Goal: Task Accomplishment & Management: Complete application form

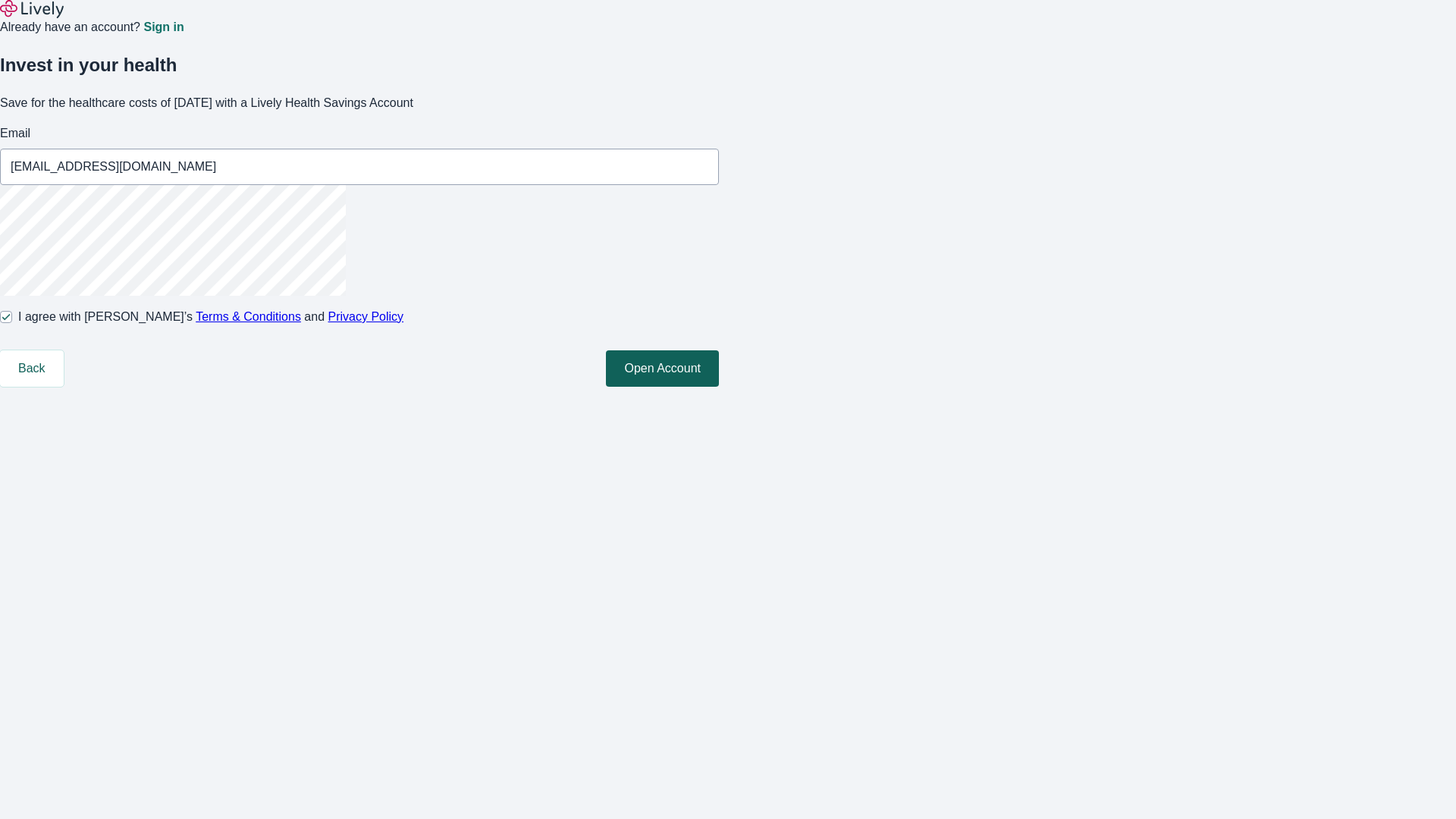
click at [719, 387] on button "Open Account" at bounding box center [663, 368] width 113 height 36
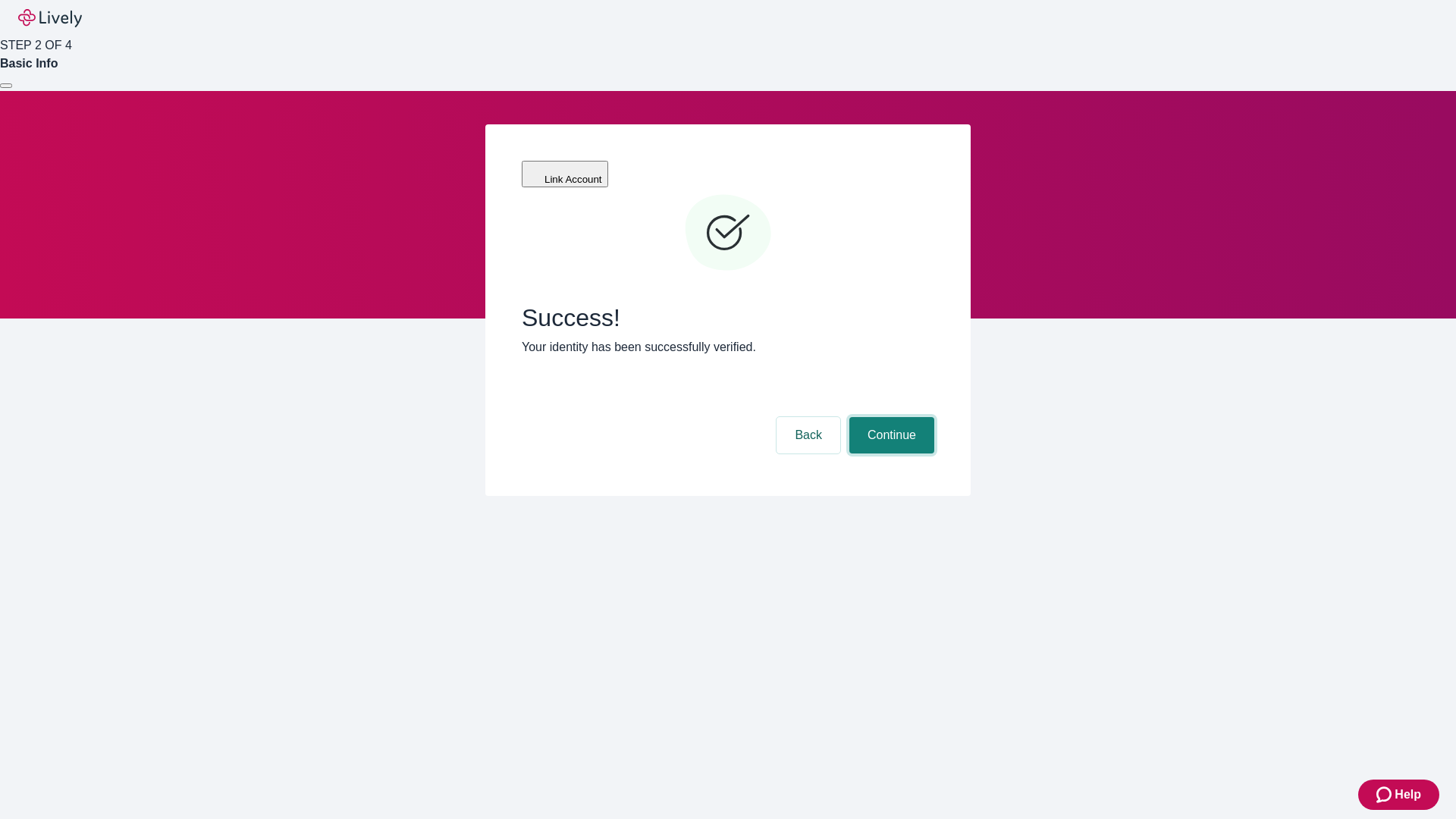
click at [890, 417] on button "Continue" at bounding box center [892, 435] width 85 height 36
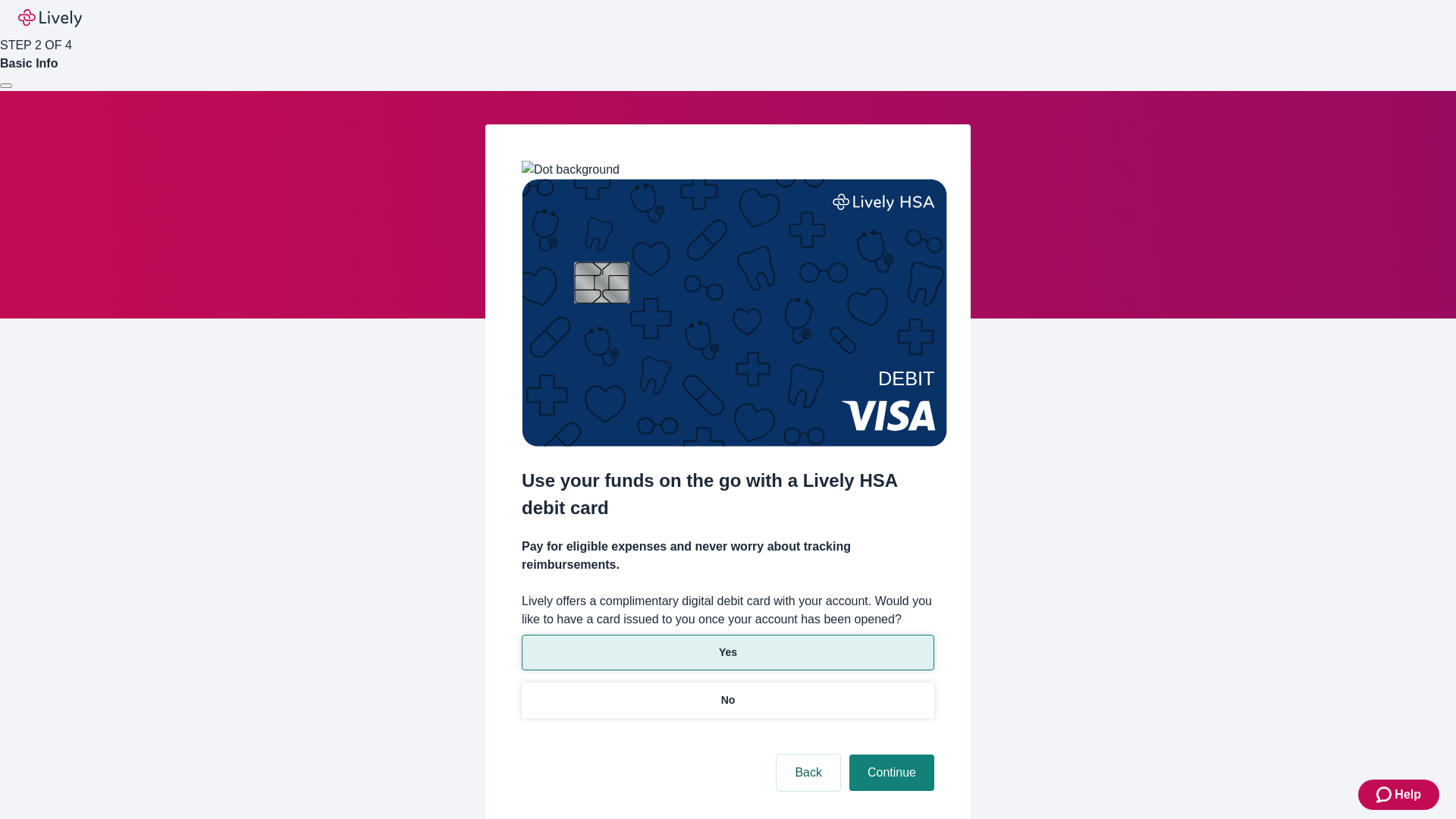
click at [728, 645] on p "Yes" at bounding box center [728, 653] width 18 height 16
click at [890, 754] on button "Continue" at bounding box center [892, 772] width 85 height 36
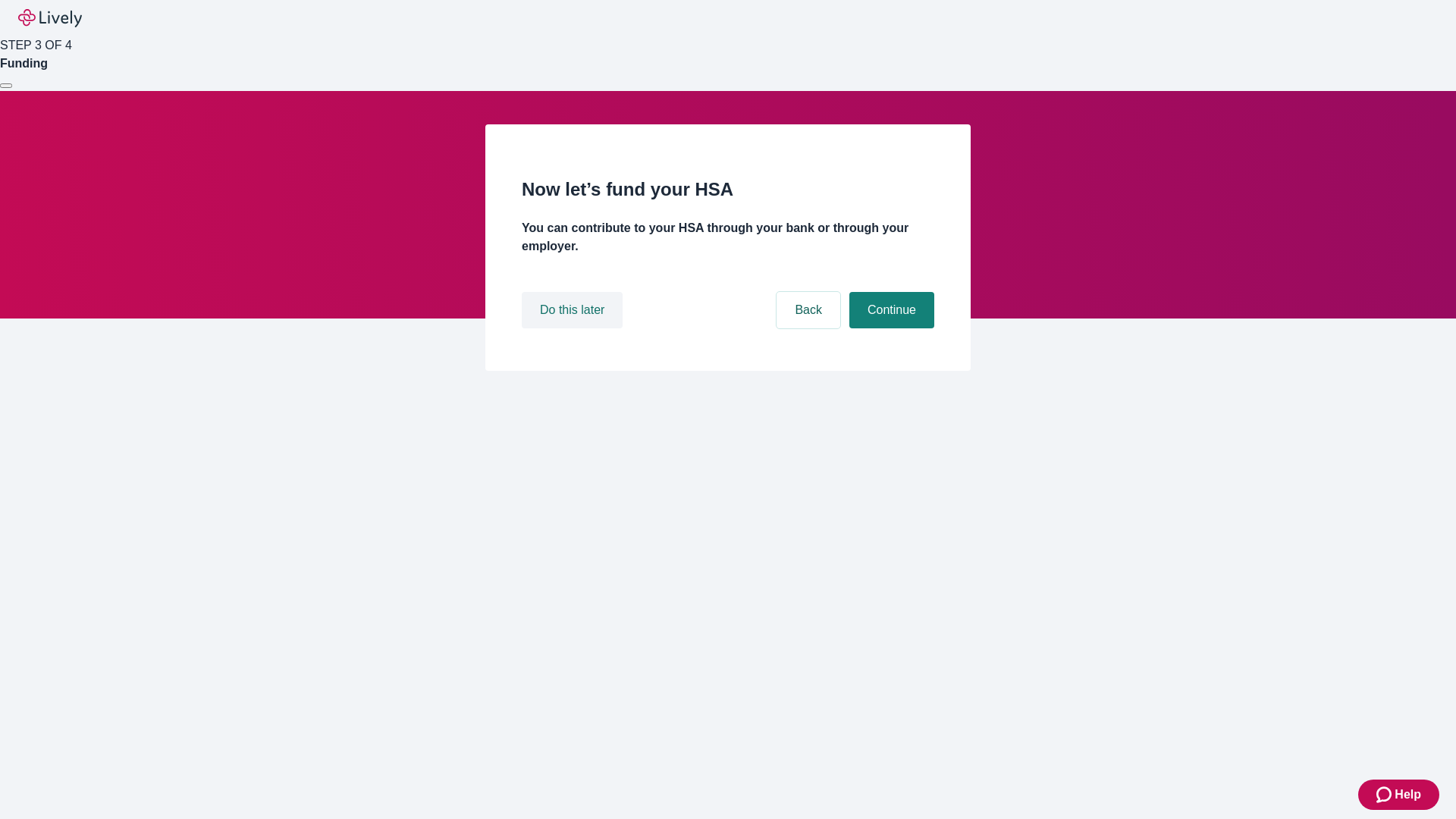
click at [574, 328] on button "Do this later" at bounding box center [572, 310] width 101 height 36
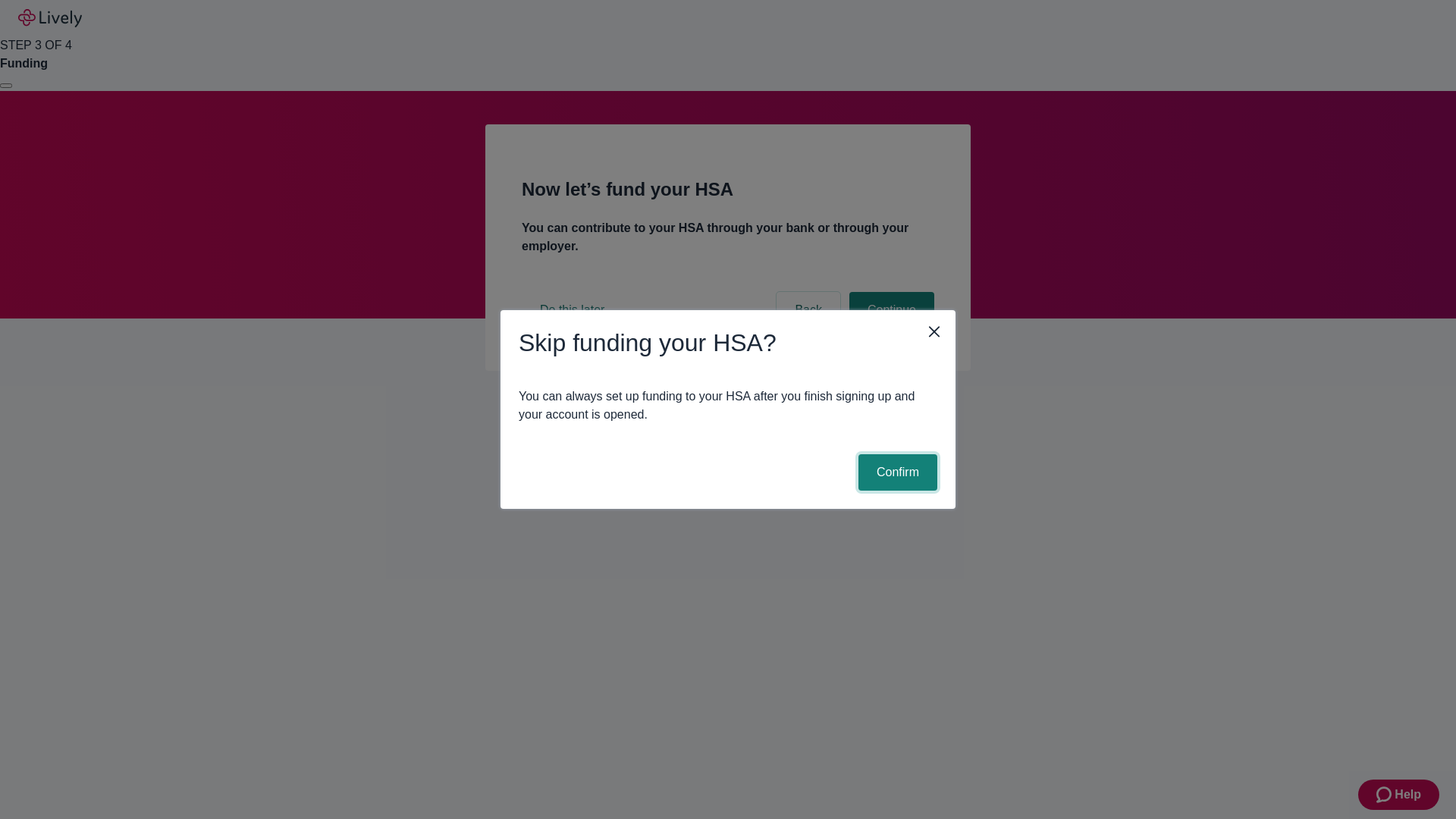
click at [896, 472] on button "Confirm" at bounding box center [898, 472] width 79 height 36
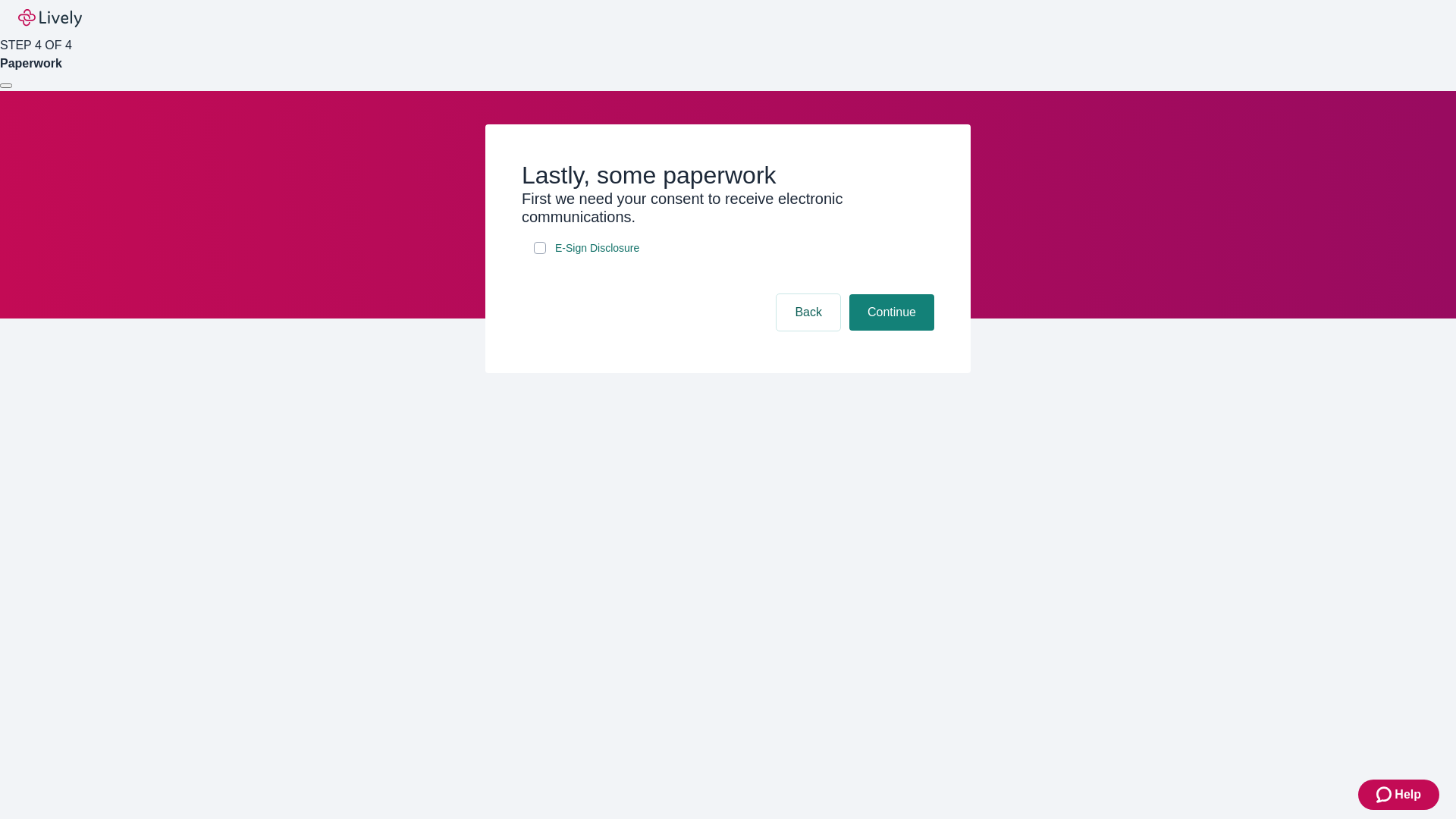
click at [540, 254] on input "E-Sign Disclosure" at bounding box center [540, 248] width 12 height 12
checkbox input "true"
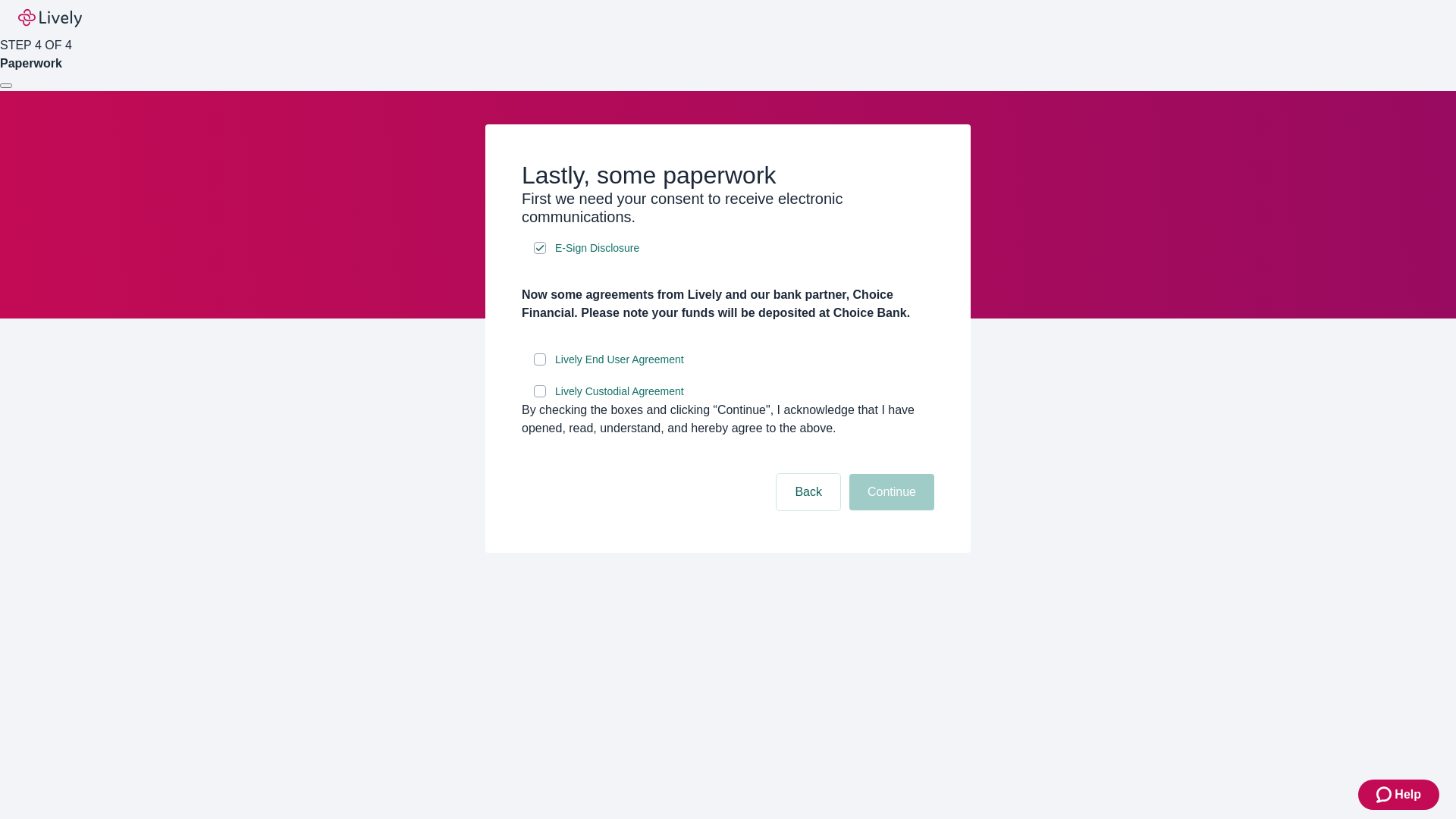
click at [540, 366] on input "Lively End User Agreement" at bounding box center [540, 360] width 12 height 12
checkbox input "true"
click at [540, 397] on input "Lively Custodial Agreement" at bounding box center [540, 391] width 12 height 12
checkbox input "true"
click at [890, 510] on button "Continue" at bounding box center [892, 492] width 85 height 36
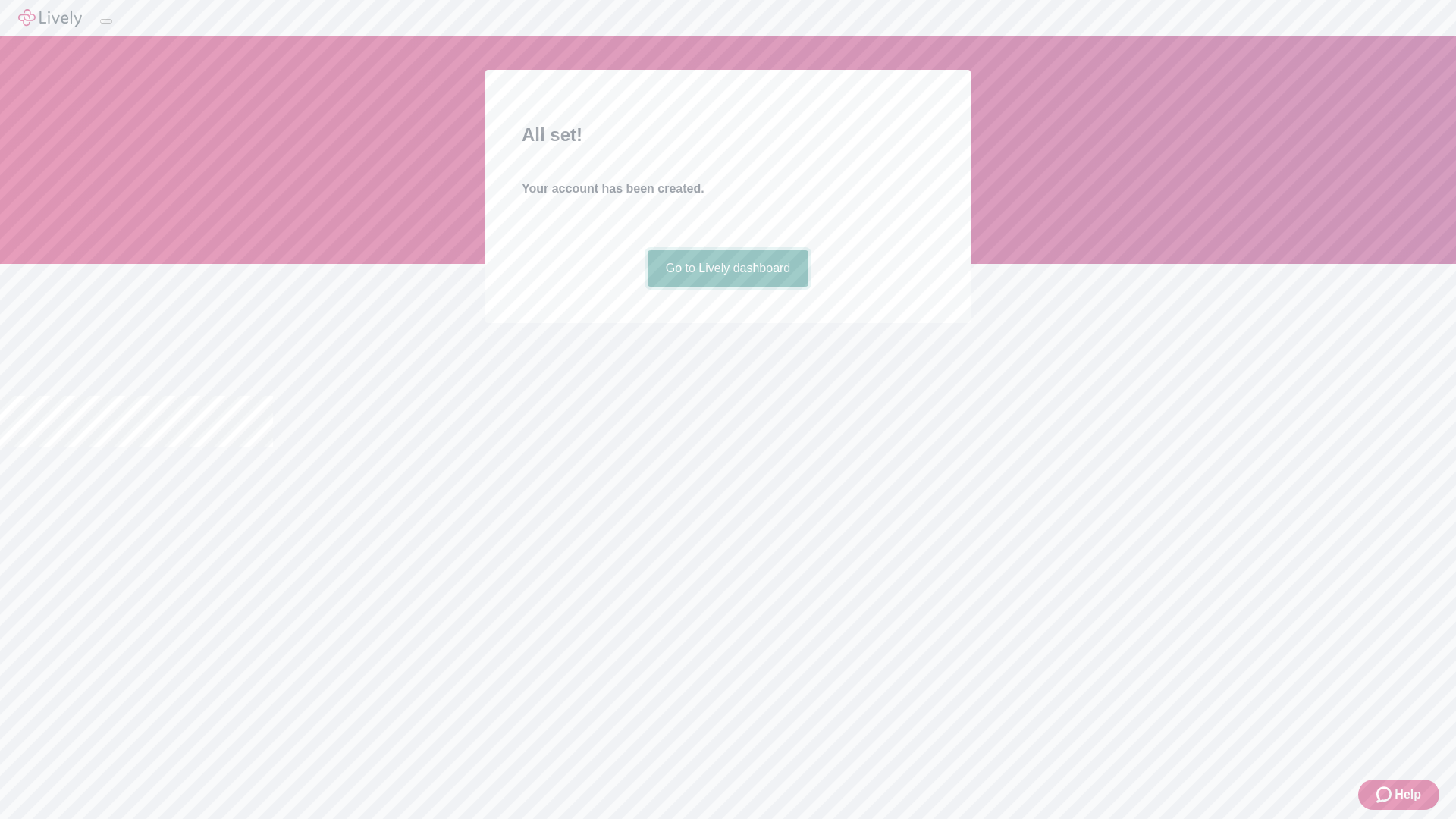
click at [728, 287] on link "Go to Lively dashboard" at bounding box center [728, 269] width 161 height 36
